Goal: Transaction & Acquisition: Book appointment/travel/reservation

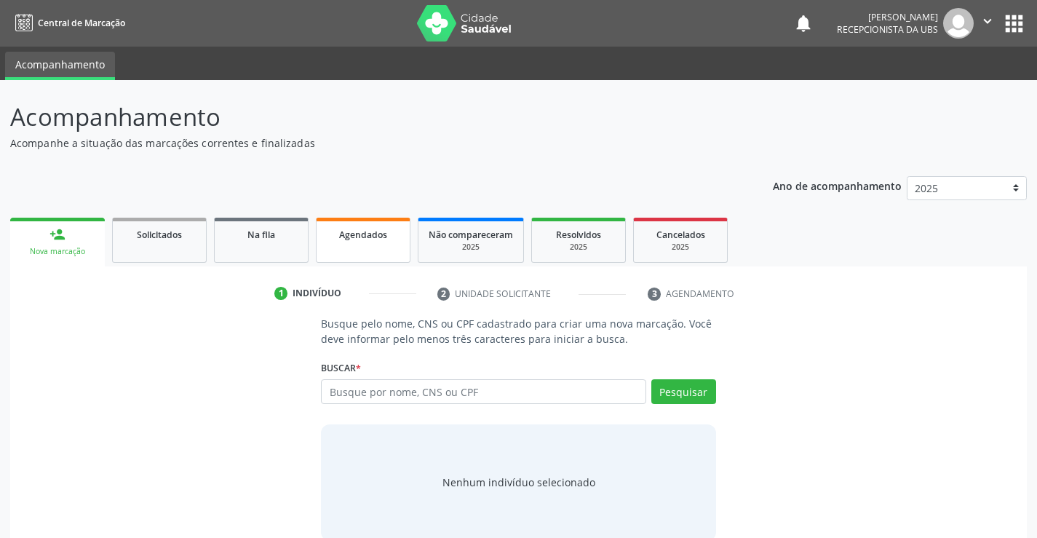
click at [342, 248] on link "Agendados" at bounding box center [363, 240] width 95 height 45
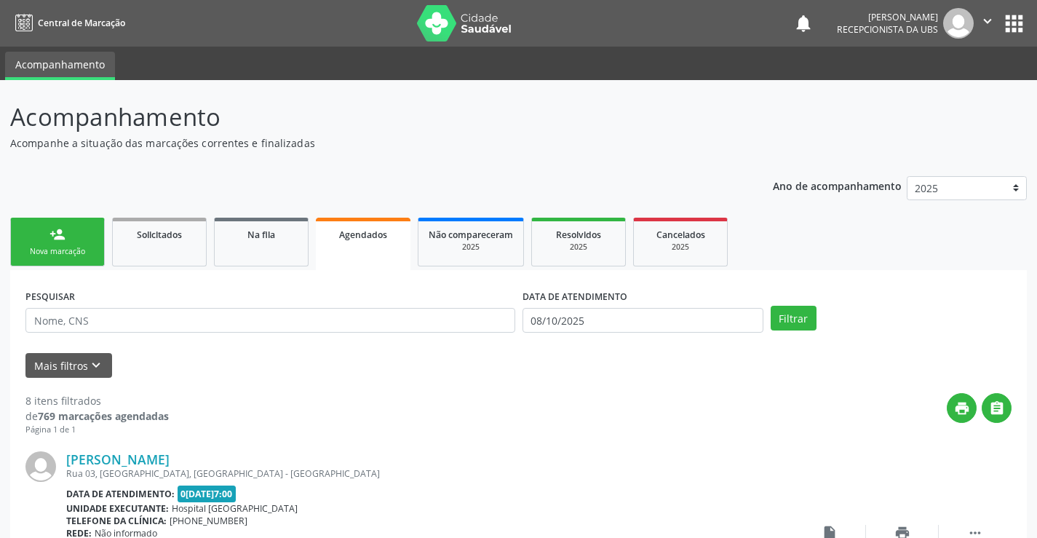
click at [73, 256] on div "Nova marcação" at bounding box center [57, 251] width 73 height 11
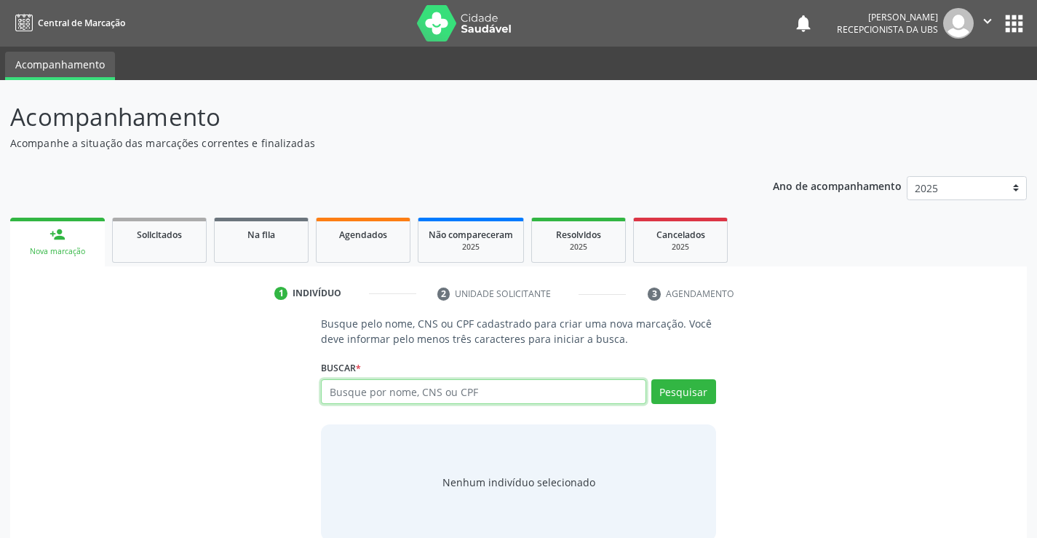
click at [437, 397] on input "text" at bounding box center [483, 391] width 325 height 25
type input "10917170440"
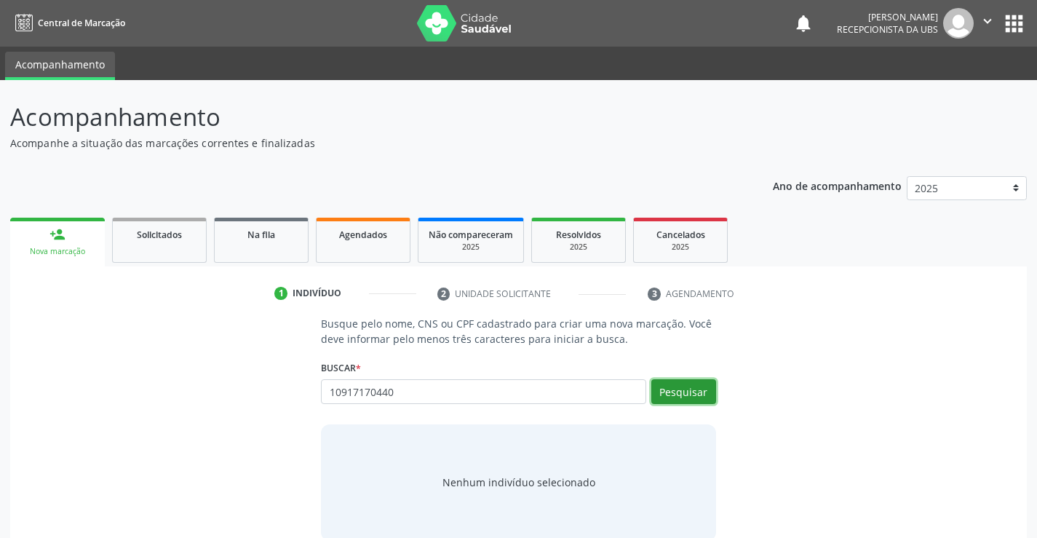
click at [662, 393] on button "Pesquisar" at bounding box center [683, 391] width 65 height 25
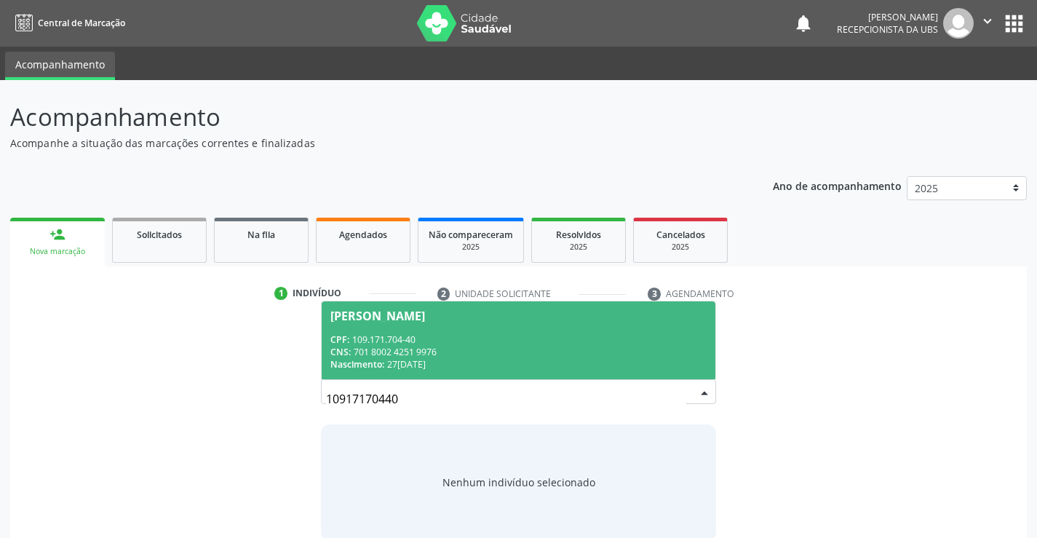
click at [515, 367] on div "Nascimento: 2[DATE]" at bounding box center [517, 364] width 375 height 12
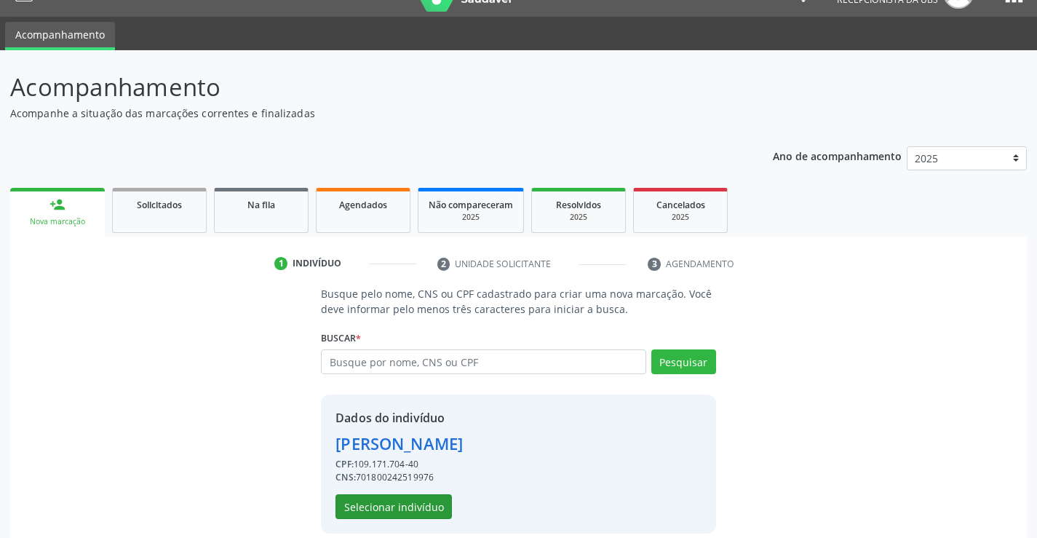
scroll to position [46, 0]
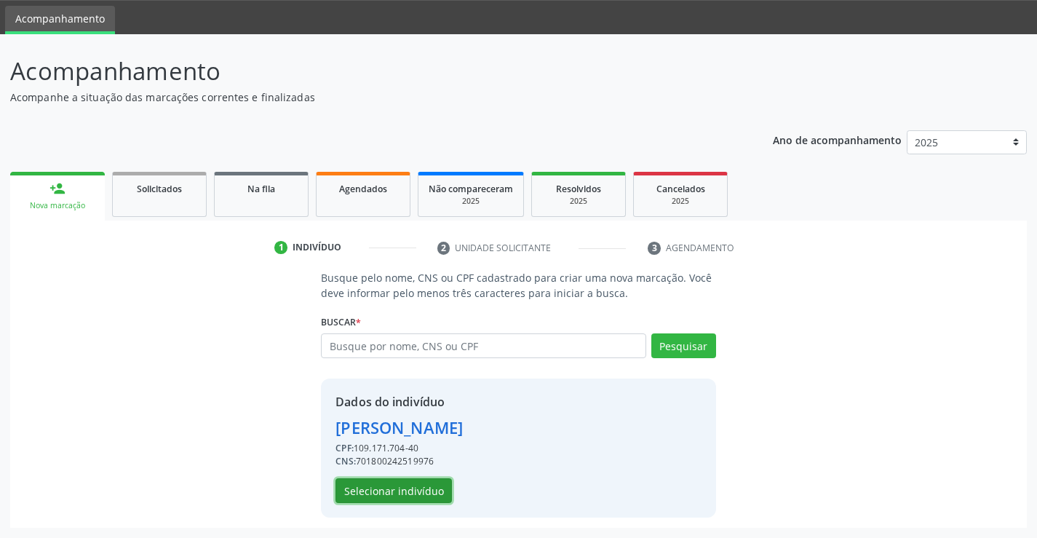
click at [398, 492] on button "Selecionar indivíduo" at bounding box center [393, 490] width 116 height 25
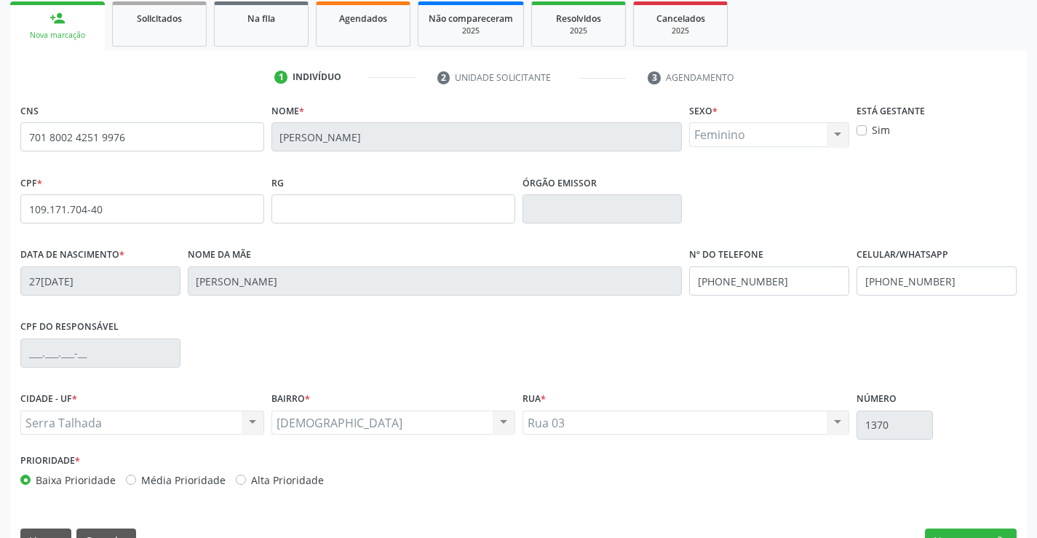
scroll to position [251, 0]
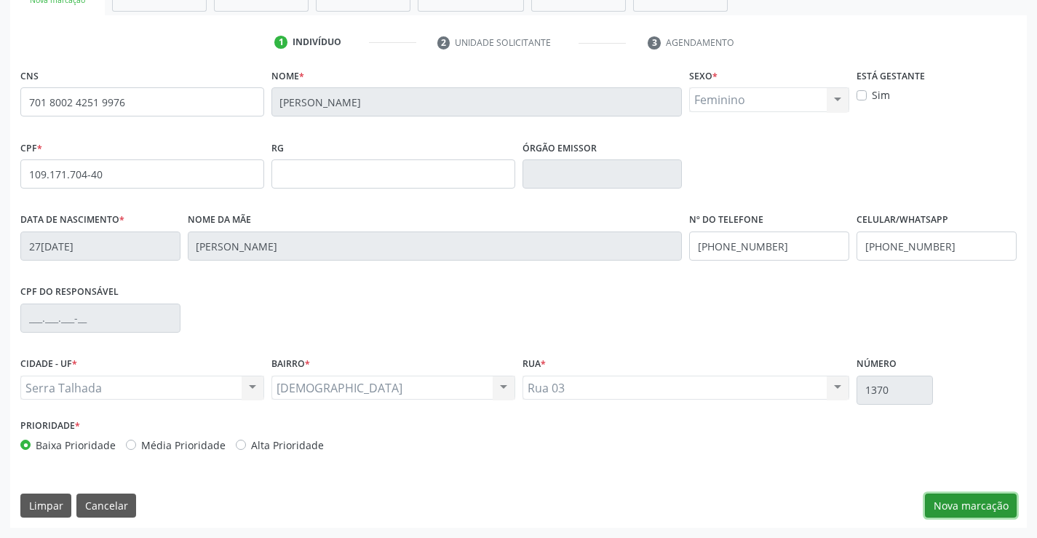
click at [956, 506] on button "Nova marcação" at bounding box center [971, 505] width 92 height 25
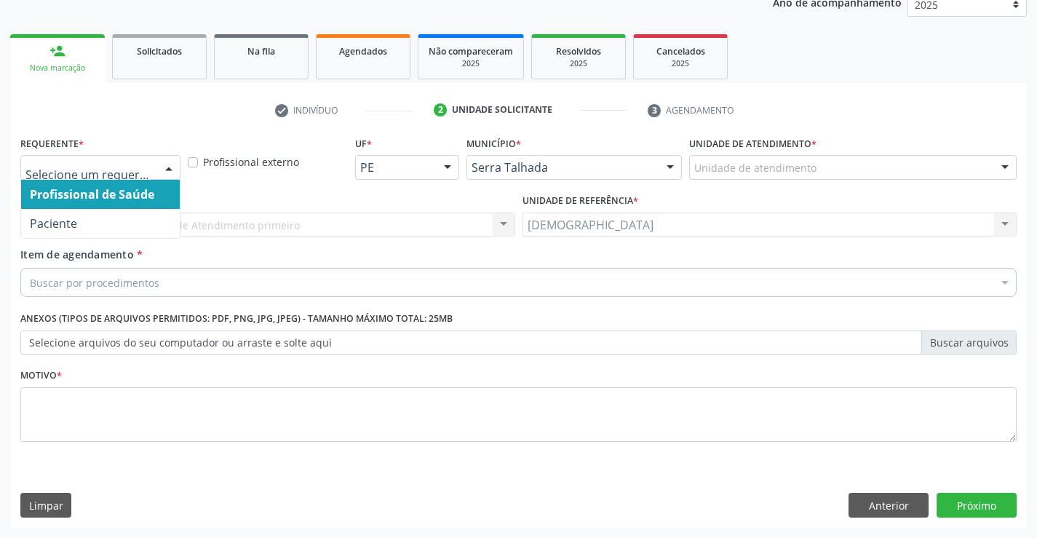
click at [170, 170] on div at bounding box center [169, 168] width 22 height 25
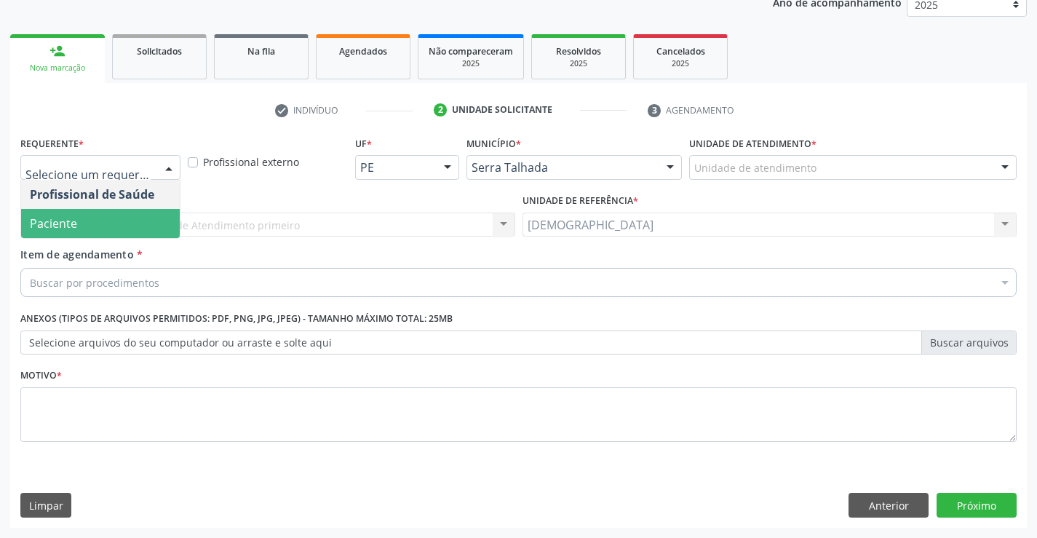
click at [144, 224] on span "Paciente" at bounding box center [100, 223] width 159 height 29
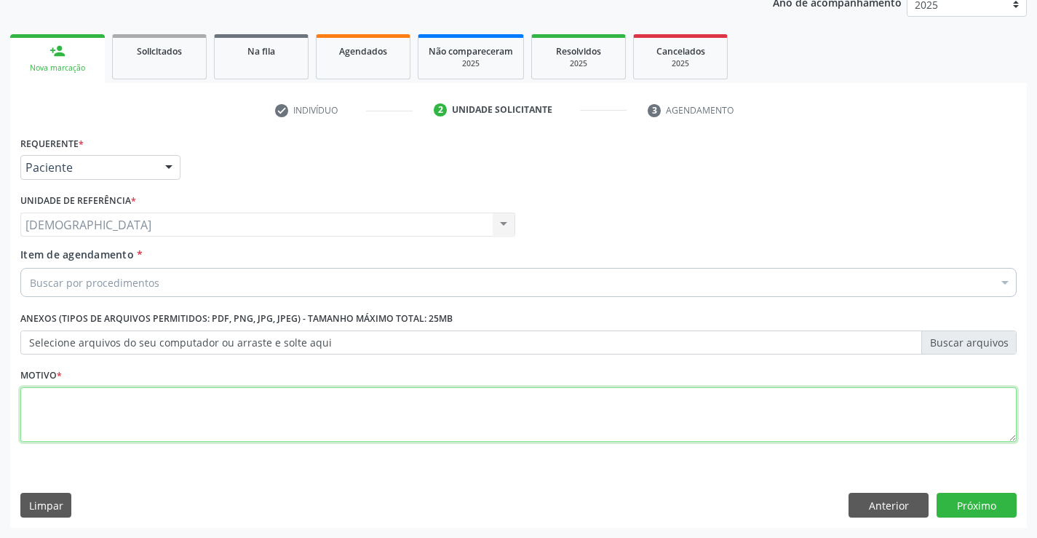
click at [167, 396] on textarea at bounding box center [518, 414] width 996 height 55
type textarea "."
click at [210, 274] on div "Buscar por procedimentos" at bounding box center [518, 282] width 996 height 29
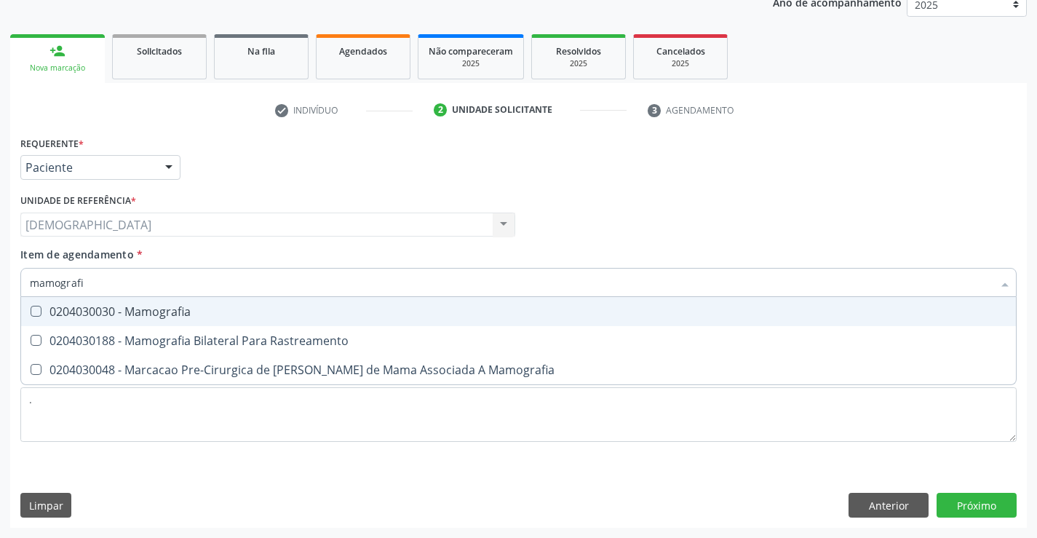
type input "mamografia"
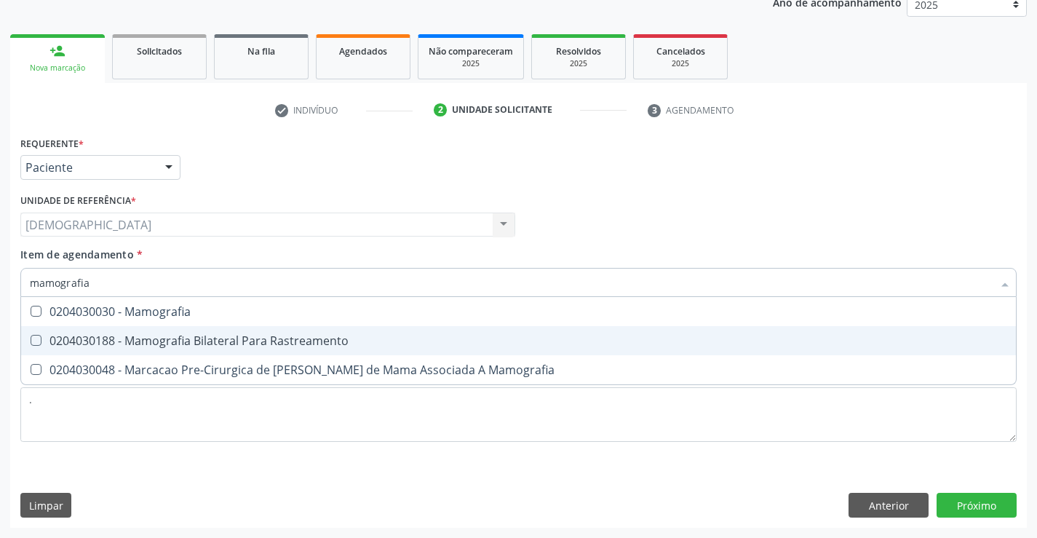
click at [280, 338] on div "0204030188 - Mamografia Bilateral Para Rastreamento" at bounding box center [518, 341] width 977 height 12
checkbox Rastreamento "true"
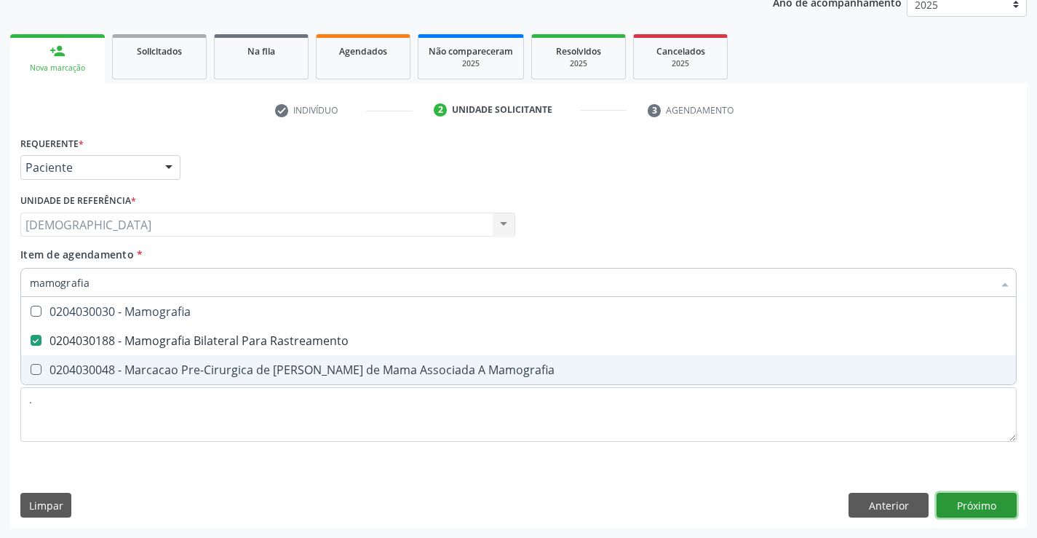
click at [945, 495] on div "Requerente * Paciente Profissional de Saúde Paciente Nenhum resultado encontrad…" at bounding box center [518, 329] width 1017 height 395
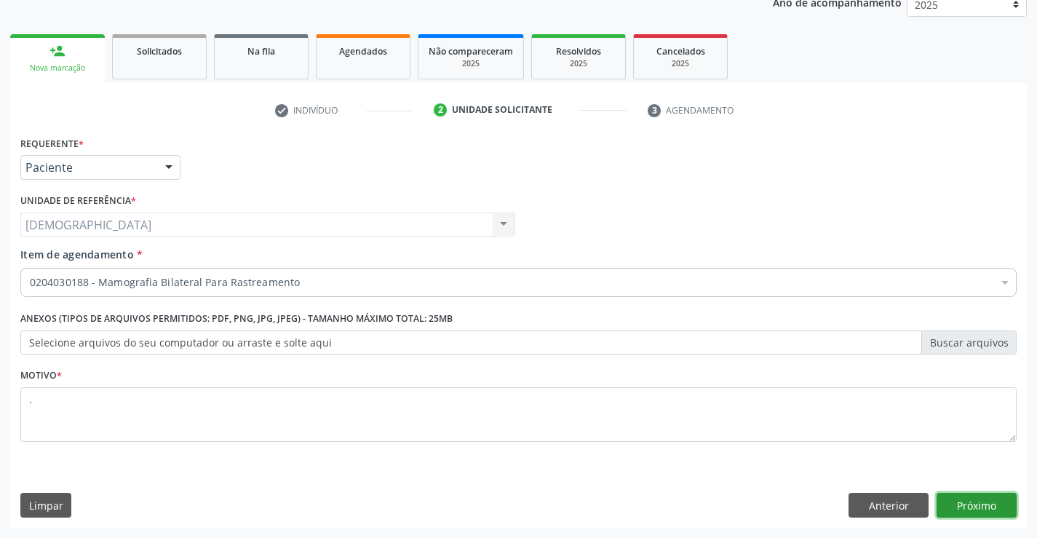
click at [974, 502] on button "Próximo" at bounding box center [977, 505] width 80 height 25
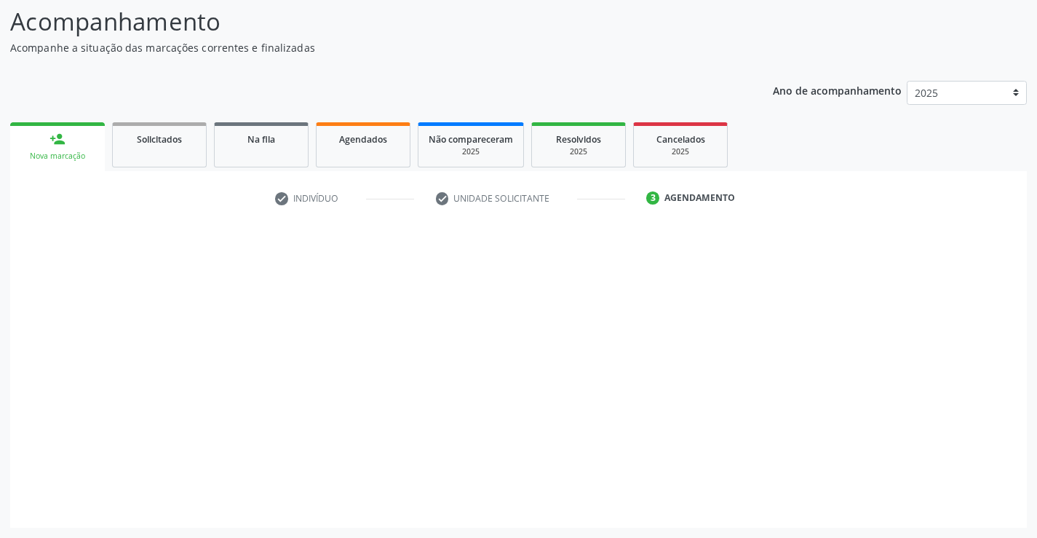
scroll to position [95, 0]
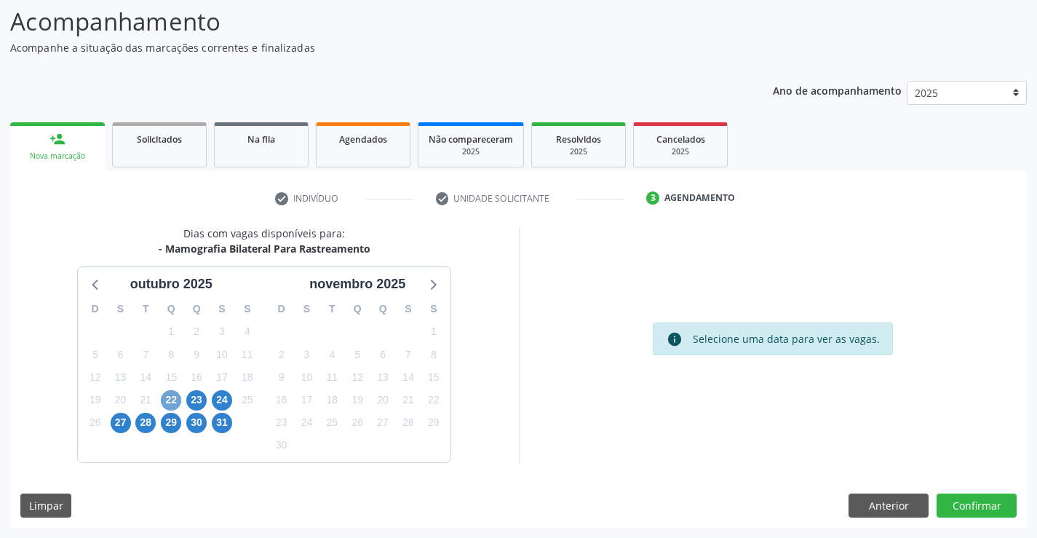
click at [166, 397] on span "22" at bounding box center [171, 400] width 20 height 20
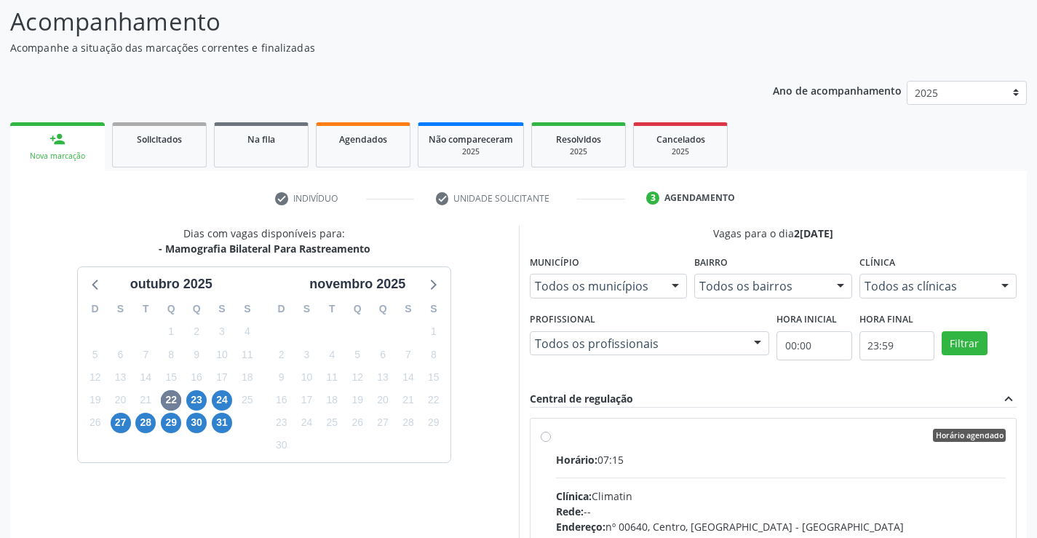
click at [556, 434] on div "Horário agendado" at bounding box center [781, 435] width 450 height 13
click at [551, 434] on input "Horário agendado Horário: 07:15 Clínica: Climatin Rede: -- Endereço: nº 00640, …" at bounding box center [546, 435] width 10 height 13
radio input "true"
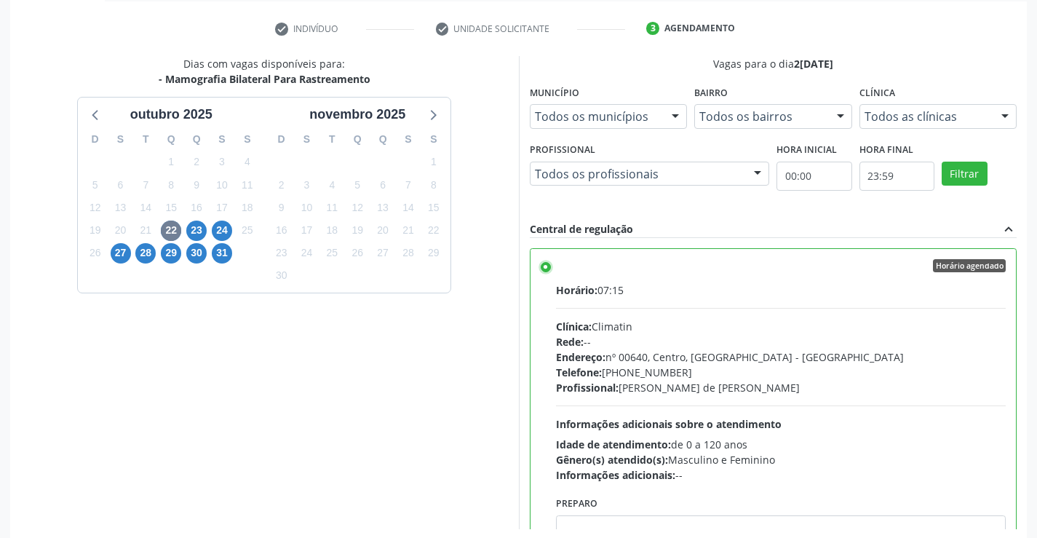
scroll to position [332, 0]
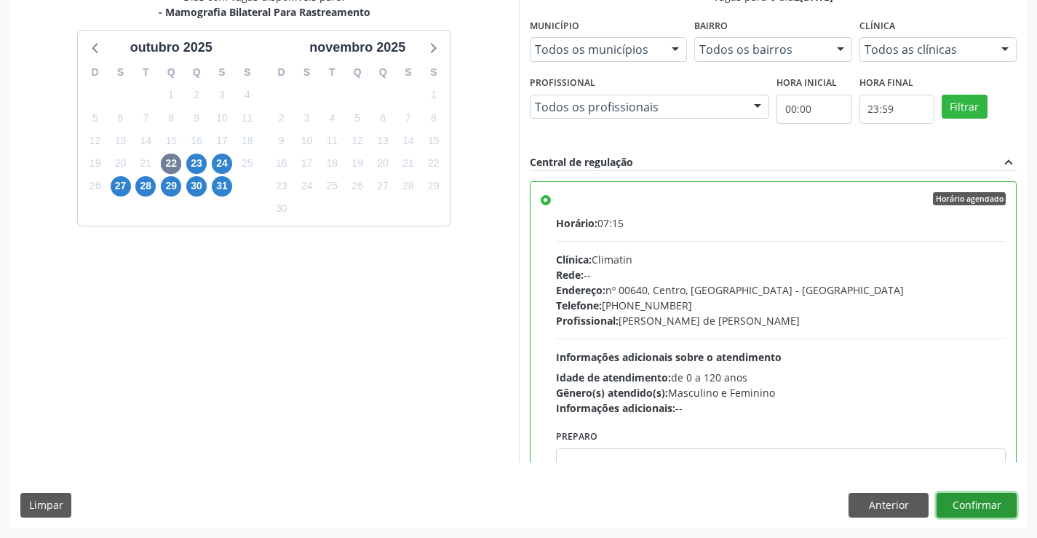
click at [974, 505] on button "Confirmar" at bounding box center [977, 505] width 80 height 25
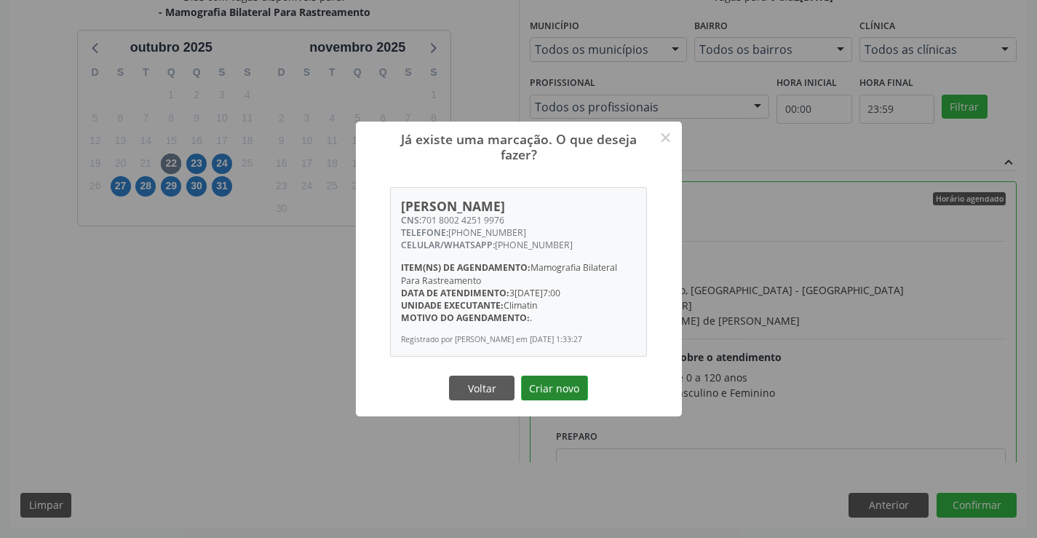
click at [568, 397] on button "Criar novo" at bounding box center [554, 387] width 67 height 25
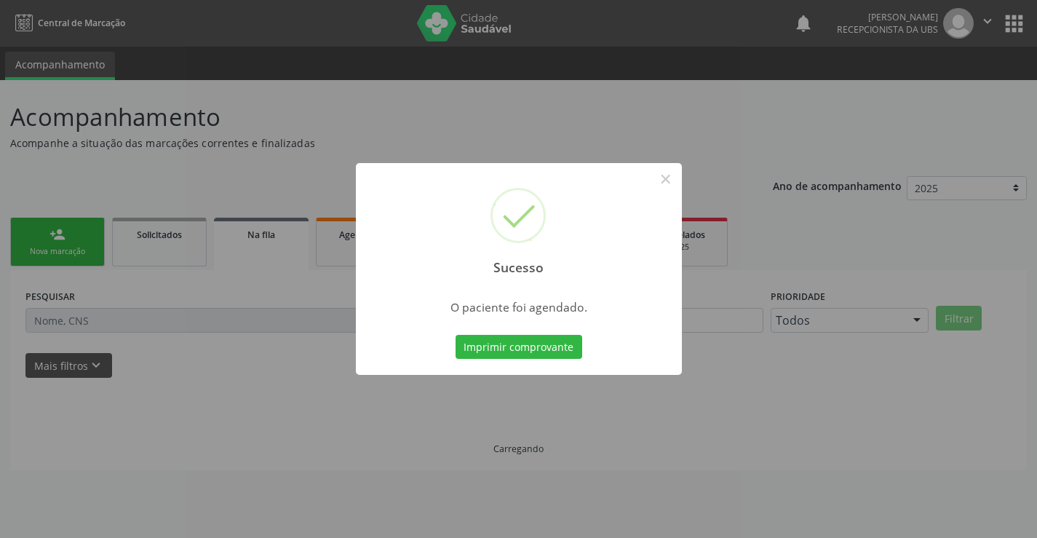
scroll to position [0, 0]
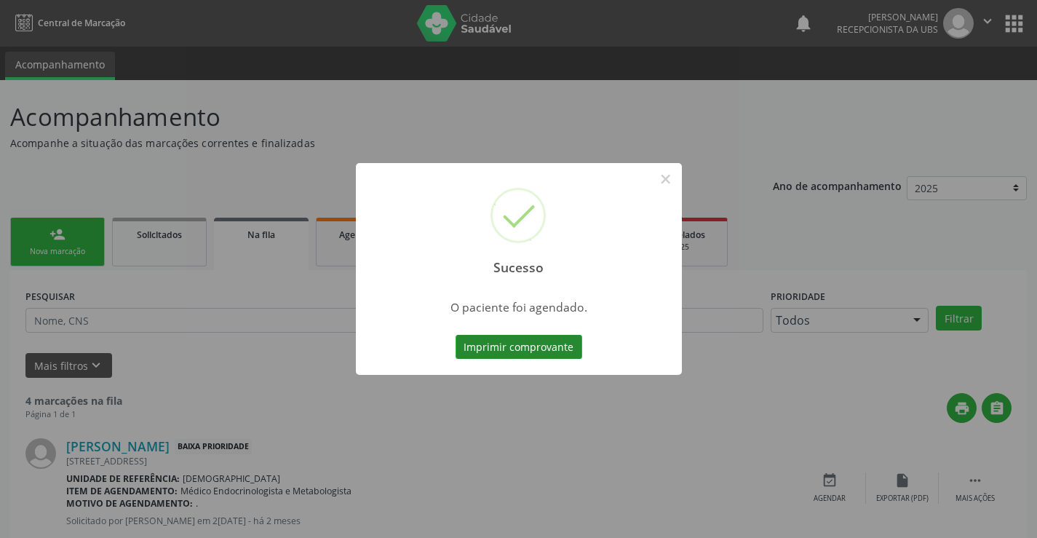
click at [494, 345] on button "Imprimir comprovante" at bounding box center [519, 347] width 127 height 25
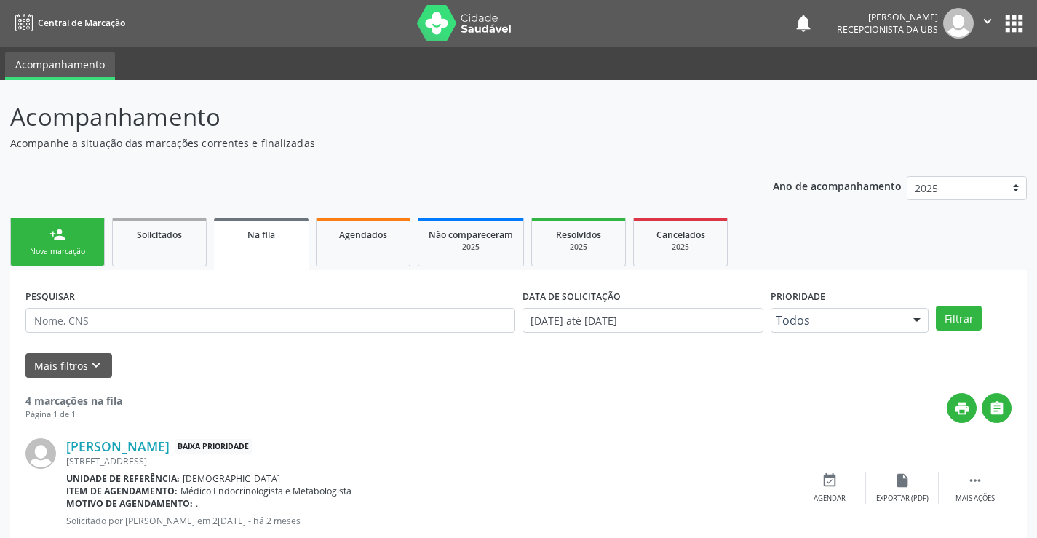
click at [452, 122] on p "Acompanhamento" at bounding box center [366, 117] width 712 height 36
